Goal: Information Seeking & Learning: Learn about a topic

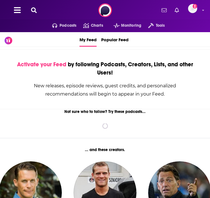
click at [34, 11] on icon at bounding box center [34, 10] width 6 height 6
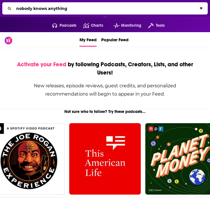
type input "nobody knows anything"
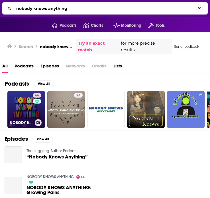
click at [21, 101] on link "66 NOBODY KNOWS ANYTHING" at bounding box center [26, 110] width 38 height 38
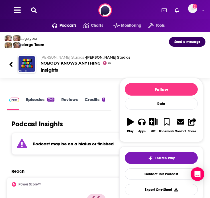
click at [39, 98] on link "Episodes 243" at bounding box center [40, 103] width 28 height 13
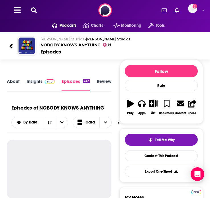
click at [36, 83] on link "Insights" at bounding box center [41, 85] width 28 height 13
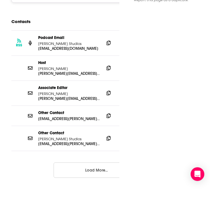
scroll to position [579, 0]
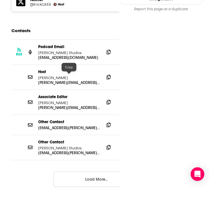
click at [69, 95] on div "Associate Editor Christine Ziemba" at bounding box center [69, 100] width 62 height 11
click at [109, 100] on icon at bounding box center [109, 102] width 4 height 5
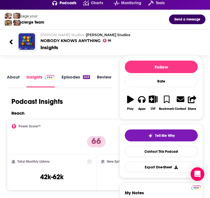
scroll to position [0, 0]
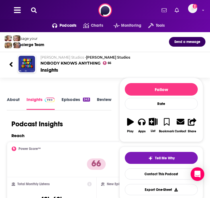
click at [34, 9] on icon at bounding box center [34, 10] width 6 height 6
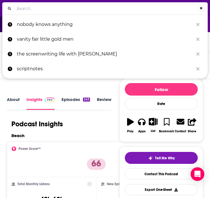
click at [38, 11] on input "Search..." at bounding box center [106, 8] width 184 height 9
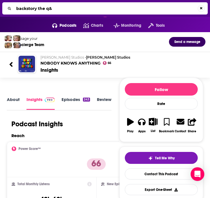
type input "backstory the q&a"
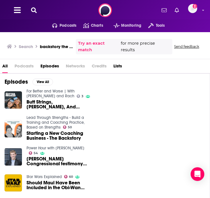
click at [23, 62] on span "Podcasts" at bounding box center [24, 68] width 19 height 12
click at [25, 62] on span "Podcasts" at bounding box center [24, 68] width 19 height 12
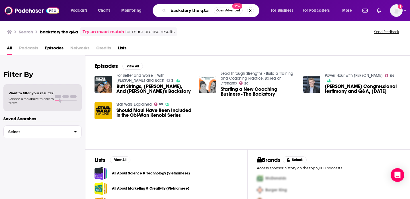
click at [209, 9] on input "backstory the q&a" at bounding box center [191, 10] width 46 height 9
drag, startPoint x: 209, startPoint y: 11, endPoint x: 144, endPoint y: 11, distance: 64.4
click at [144, 11] on div "Podcasts Charts Monitoring backstory the q&a Open Advanced New For Business For…" at bounding box center [212, 10] width 291 height 13
type input "[PERSON_NAME]"
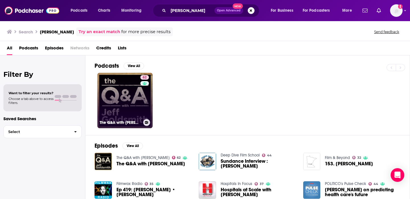
click at [110, 85] on link "62 The Q&A with Jeff Goldsmith" at bounding box center [124, 100] width 55 height 55
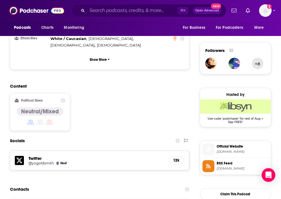
scroll to position [490, 0]
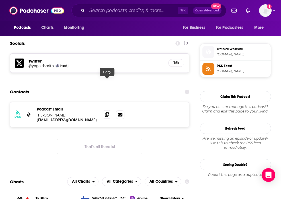
click at [107, 112] on icon at bounding box center [107, 114] width 4 height 5
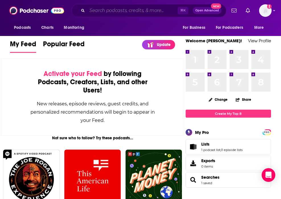
click at [108, 11] on input "Search podcasts, credits, & more..." at bounding box center [132, 10] width 91 height 9
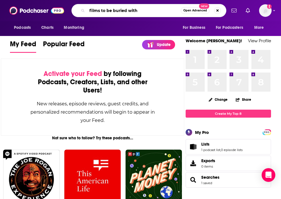
type input "films to be buried with"
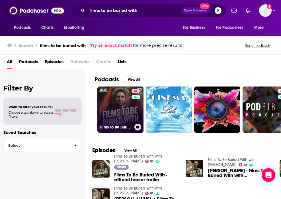
click at [121, 112] on link "81 Films To Be Buried With with [PERSON_NAME]" at bounding box center [120, 109] width 46 height 46
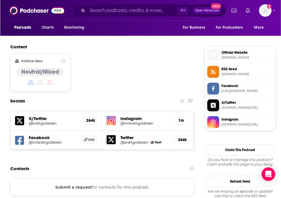
scroll to position [501, 0]
